Goal: Find specific page/section: Find specific page/section

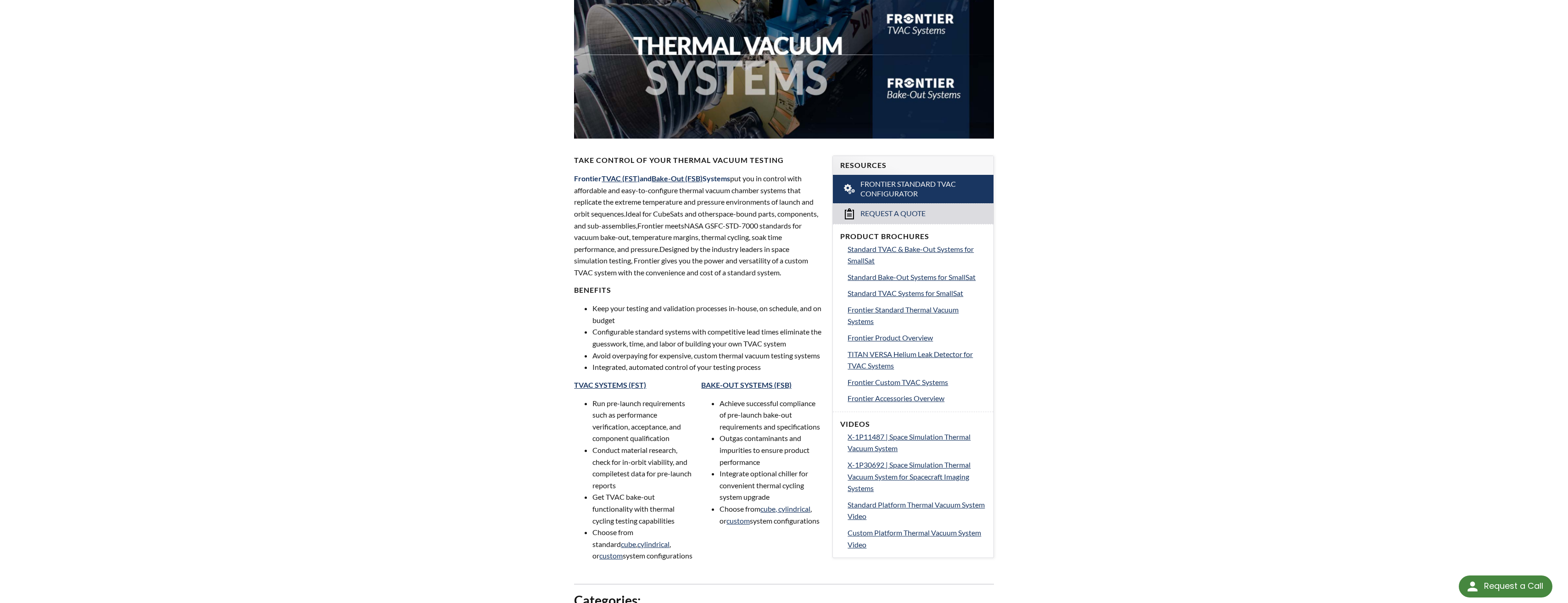
select select "Language Translate Widget"
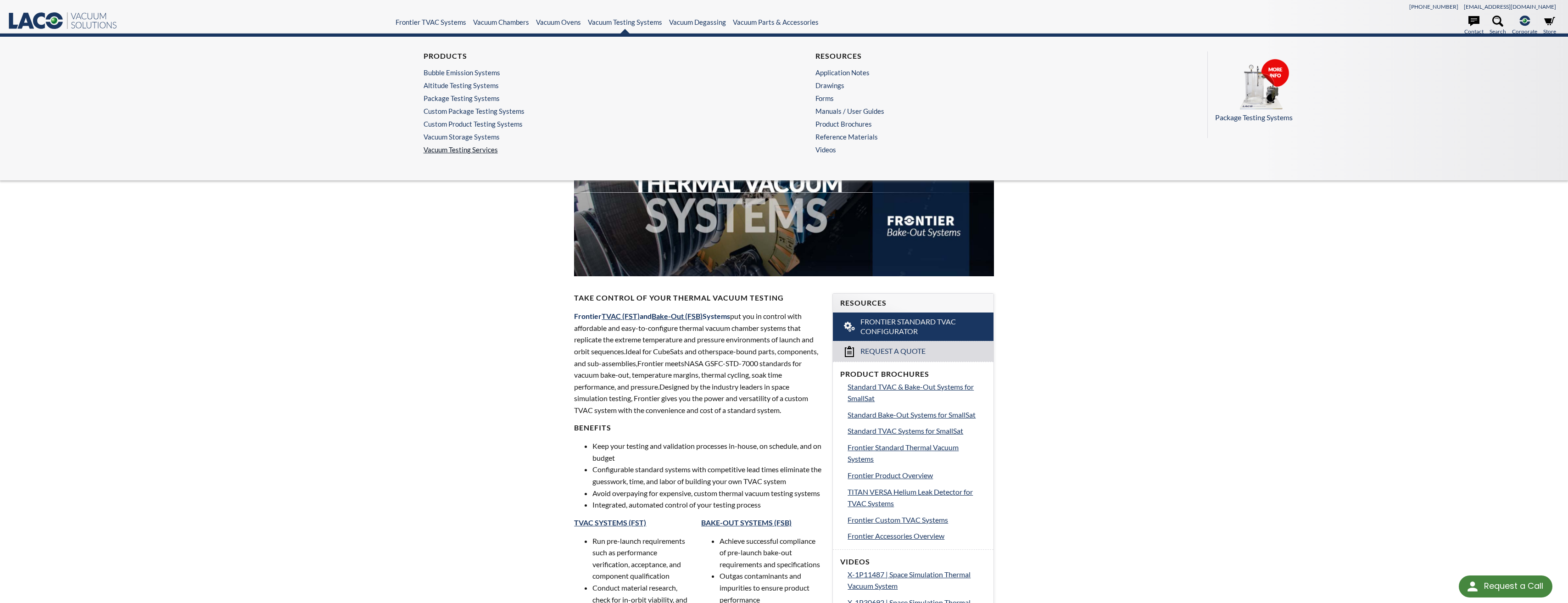
click at [461, 147] on link "Vacuum Testing Services" at bounding box center [588, 150] width 329 height 9
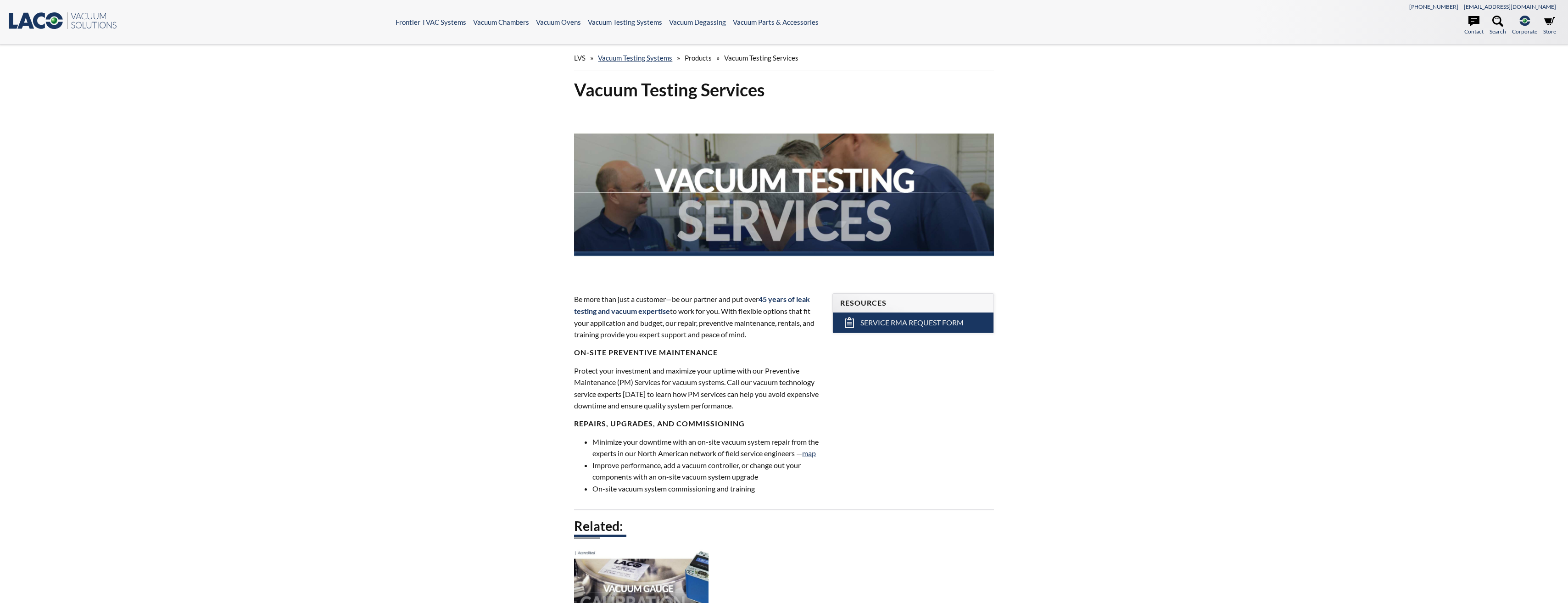
select select "Language Translate Widget"
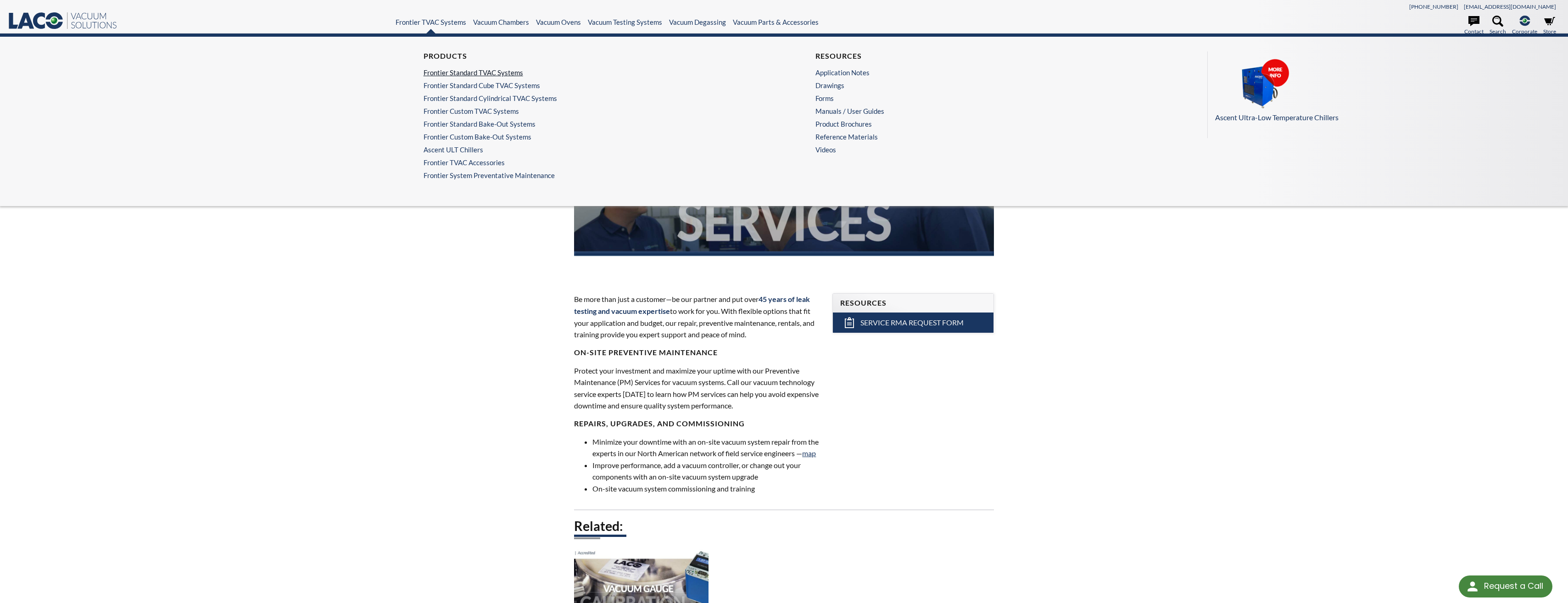
click at [464, 71] on link "Frontier Standard TVAC Systems" at bounding box center [586, 72] width 325 height 9
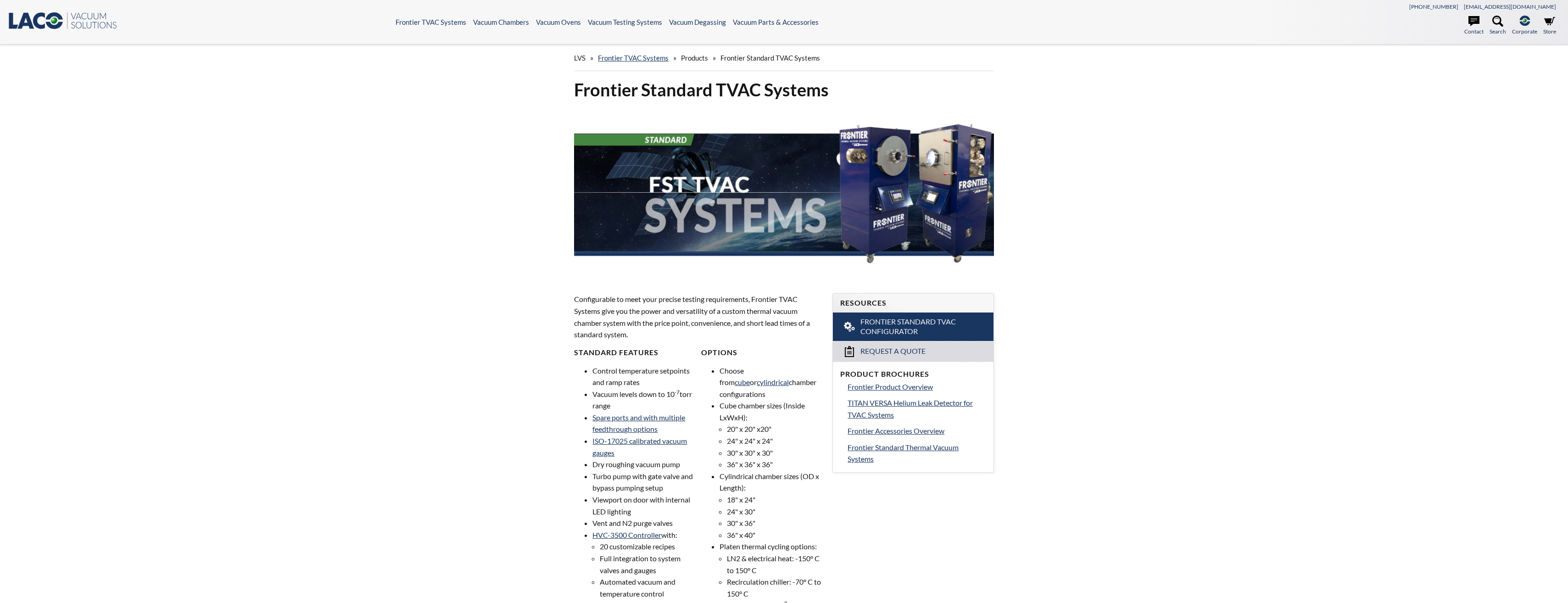
select select "Language Translate Widget"
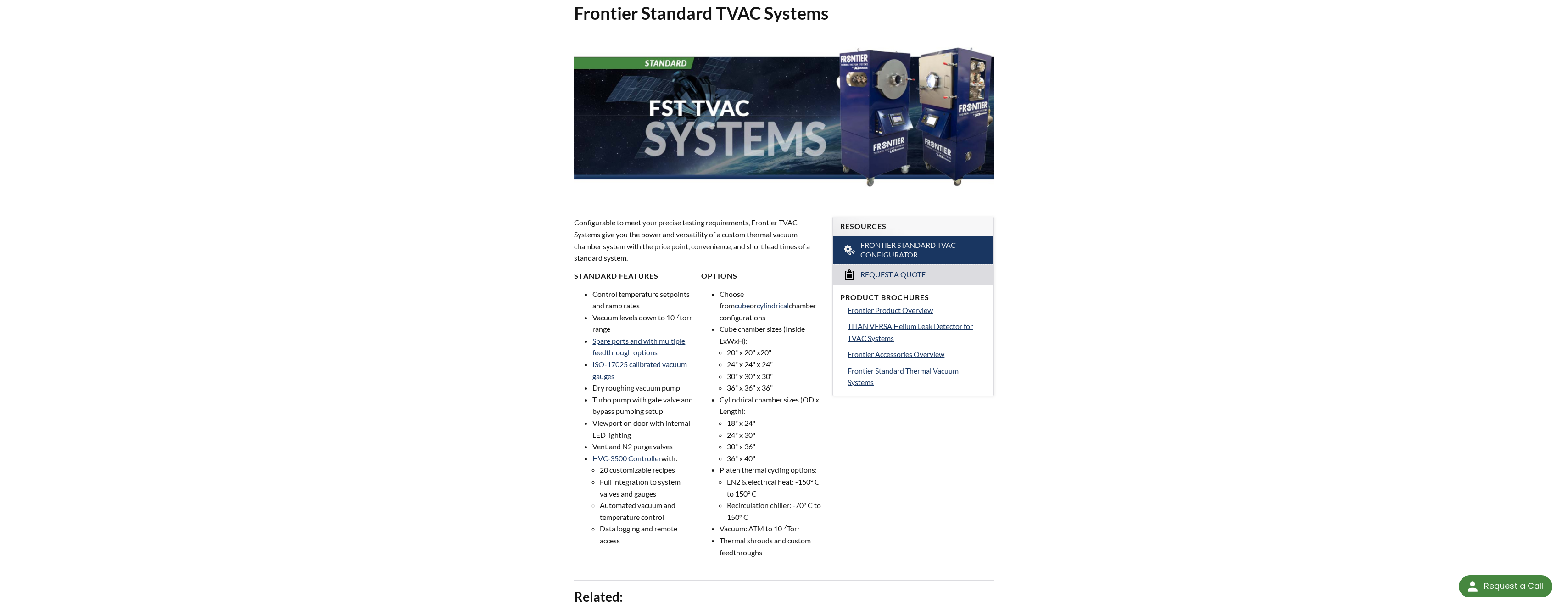
scroll to position [92, 0]
